Goal: Transaction & Acquisition: Purchase product/service

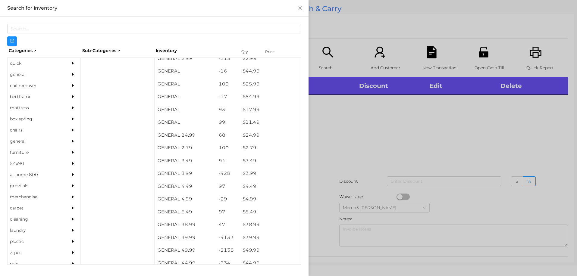
scroll to position [172, 0]
click at [19, 75] on div "general" at bounding box center [35, 74] width 55 height 11
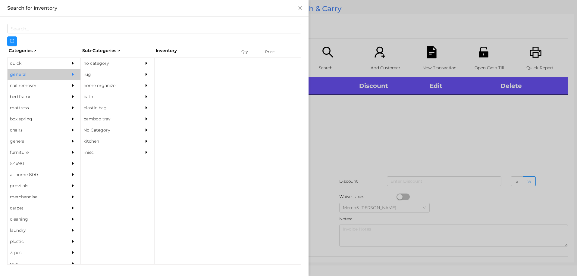
scroll to position [0, 0]
click at [101, 63] on div "no category" at bounding box center [108, 63] width 55 height 11
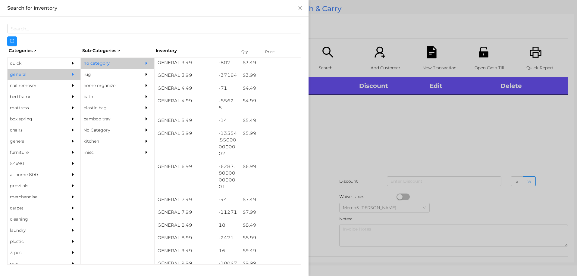
scroll to position [199, 0]
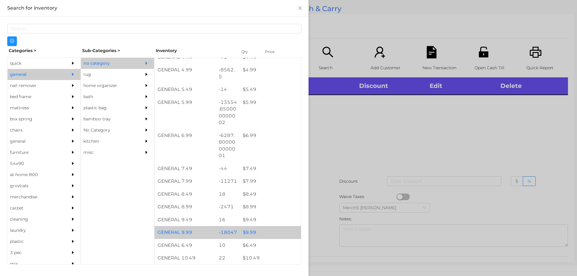
click at [250, 233] on div "$ 9.99" at bounding box center [270, 232] width 61 height 13
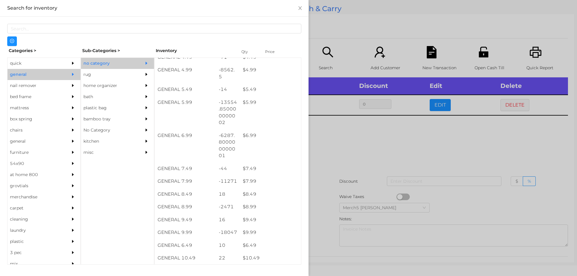
click at [337, 147] on div at bounding box center [288, 138] width 577 height 276
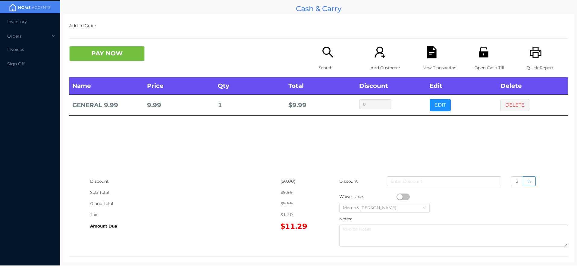
click at [132, 48] on button "PAY NOW" at bounding box center [106, 53] width 75 height 15
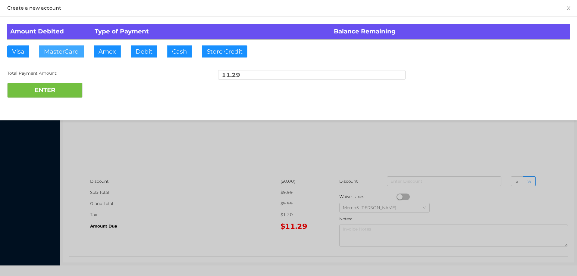
click at [66, 52] on button "MasterCard" at bounding box center [61, 52] width 45 height 12
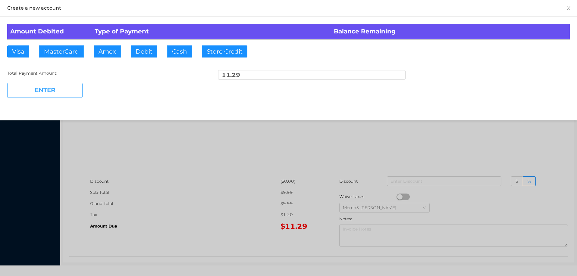
click at [47, 90] on button "ENTER" at bounding box center [44, 90] width 75 height 15
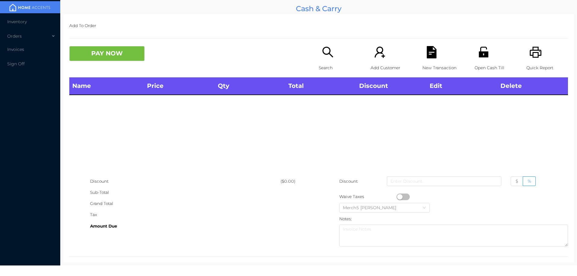
click at [326, 48] on icon "icon: search" at bounding box center [328, 52] width 11 height 11
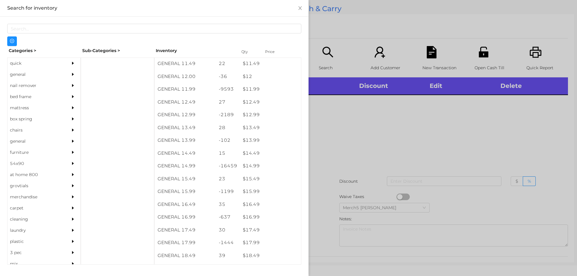
scroll to position [424, 0]
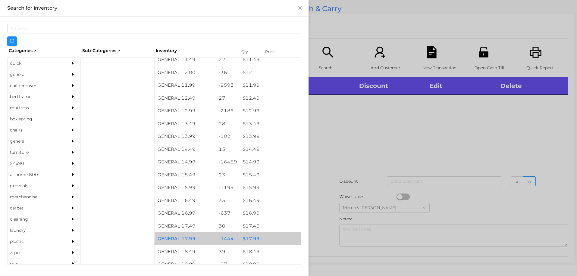
click at [252, 241] on div "$ 17.99" at bounding box center [270, 239] width 61 height 13
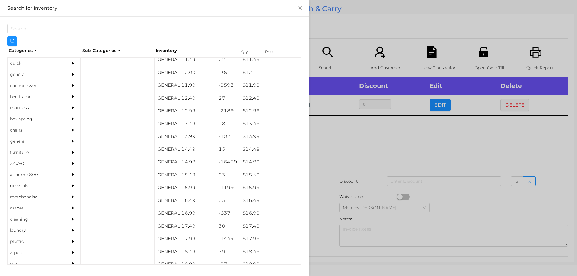
click at [329, 139] on div at bounding box center [288, 138] width 577 height 276
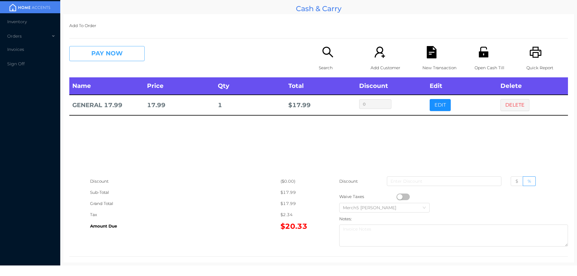
click at [126, 52] on button "PAY NOW" at bounding box center [106, 53] width 75 height 15
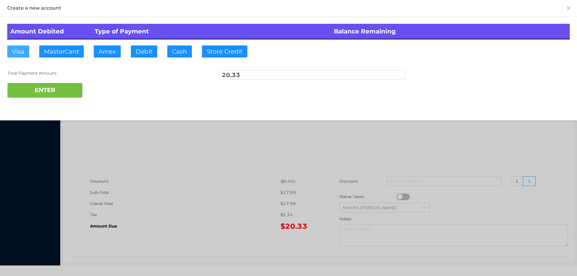
click at [17, 51] on button "Visa" at bounding box center [18, 52] width 22 height 12
click at [36, 87] on button "ENTER" at bounding box center [44, 90] width 75 height 15
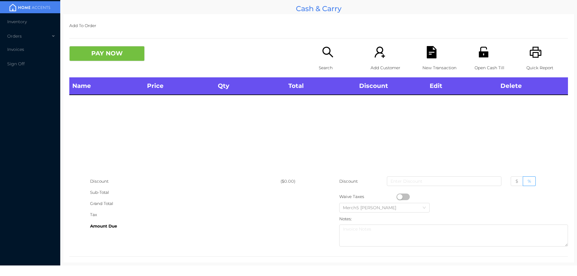
click at [533, 46] on icon "icon: printer" at bounding box center [536, 52] width 12 height 12
